Goal: Task Accomplishment & Management: Complete application form

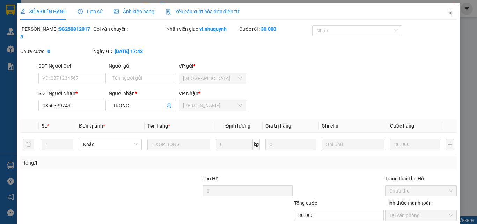
click at [449, 13] on icon "close" at bounding box center [451, 13] width 4 height 4
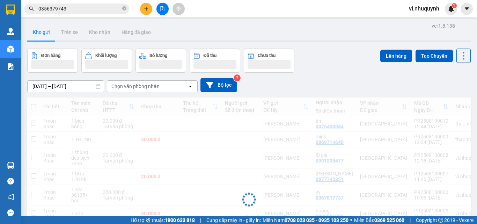
click at [81, 9] on input "0356379743" at bounding box center [79, 9] width 82 height 8
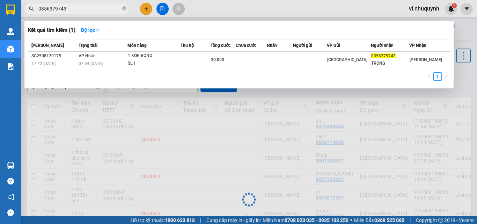
click at [81, 9] on input "0356379743" at bounding box center [79, 9] width 82 height 8
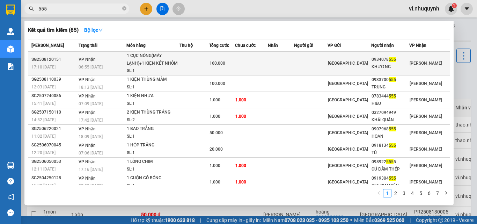
type input "555"
click at [379, 64] on div "KHƯƠNG" at bounding box center [390, 66] width 37 height 7
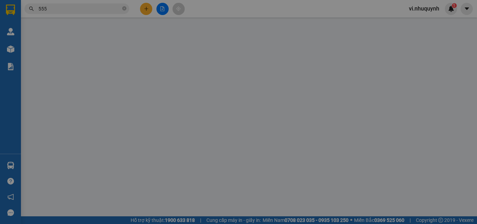
type input "0934078555"
type input "KHƯƠNG"
type input "160.000"
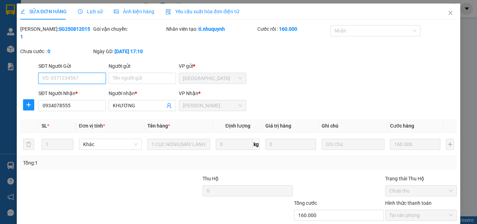
scroll to position [36, 0]
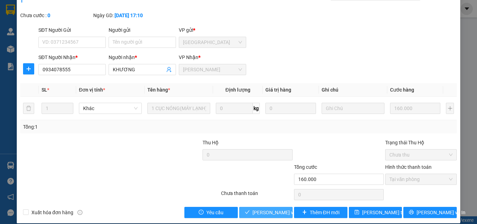
click at [259, 209] on span "[PERSON_NAME] và Giao hàng" at bounding box center [286, 213] width 67 height 8
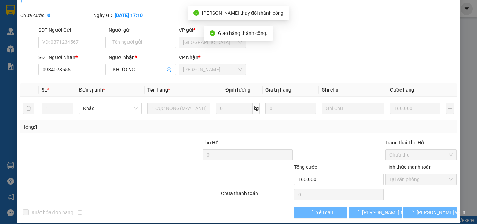
scroll to position [0, 0]
